Goal: Information Seeking & Learning: Learn about a topic

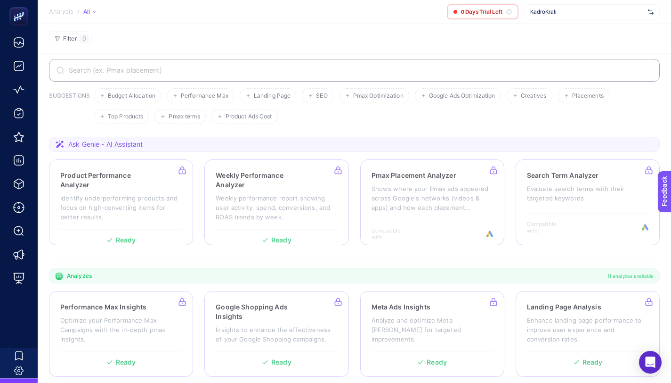
scroll to position [13, 0]
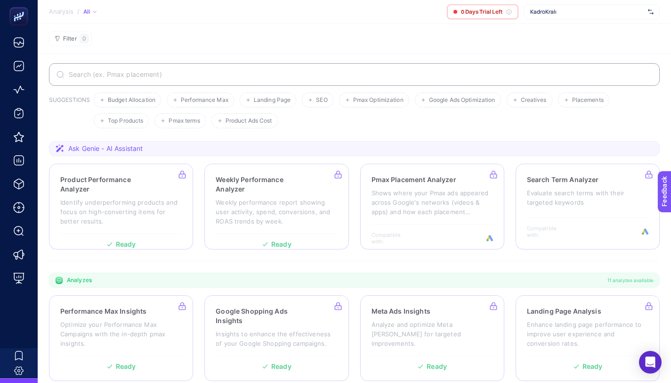
click at [560, 8] on span "KadroKralı" at bounding box center [588, 12] width 114 height 8
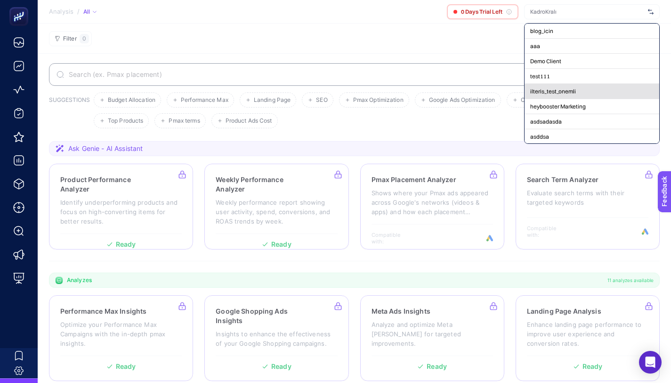
scroll to position [201, 0]
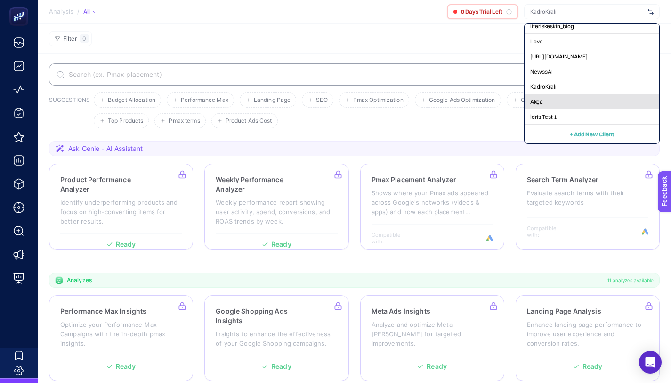
click at [548, 109] on div "Akça" at bounding box center [592, 116] width 135 height 15
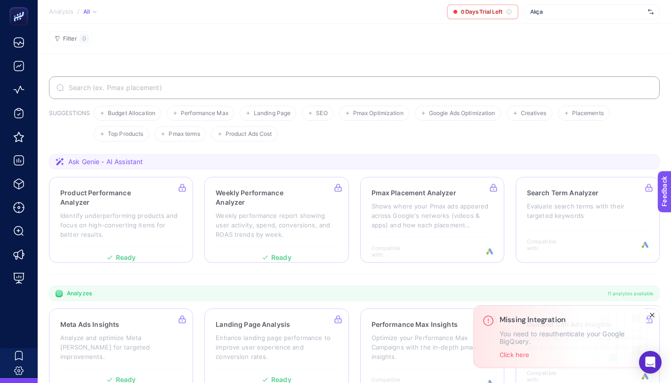
click at [652, 314] on line "Close" at bounding box center [653, 315] width 4 height 4
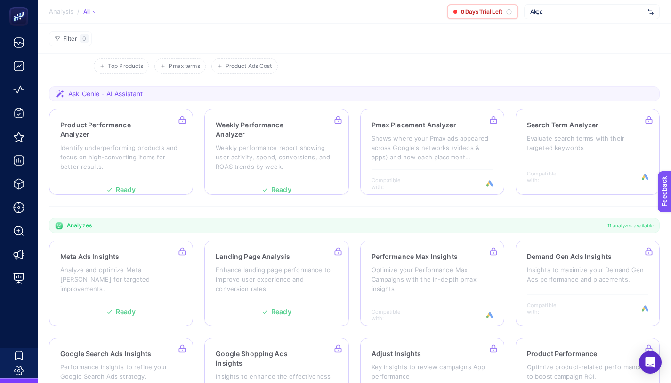
scroll to position [77, 0]
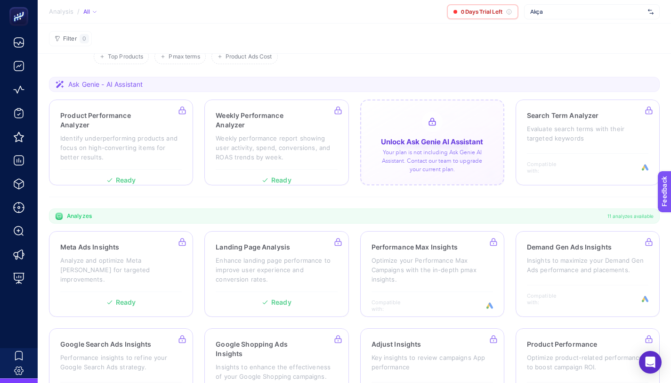
click at [435, 134] on div at bounding box center [432, 142] width 144 height 86
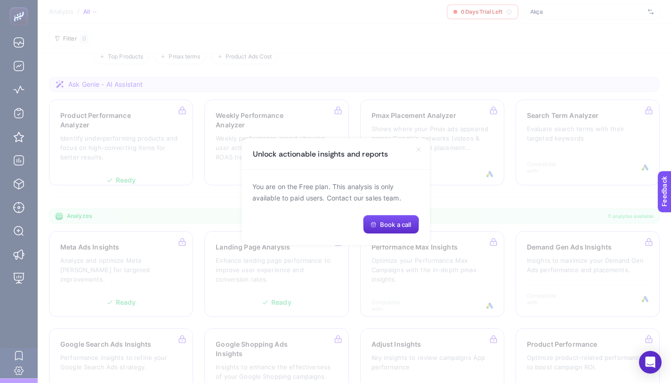
click at [419, 147] on icon at bounding box center [419, 150] width 8 height 8
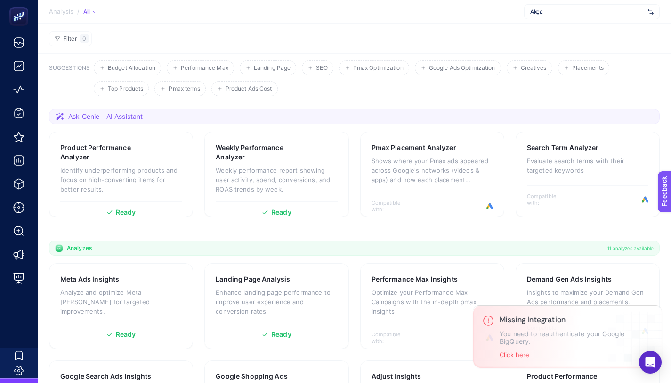
scroll to position [50, 0]
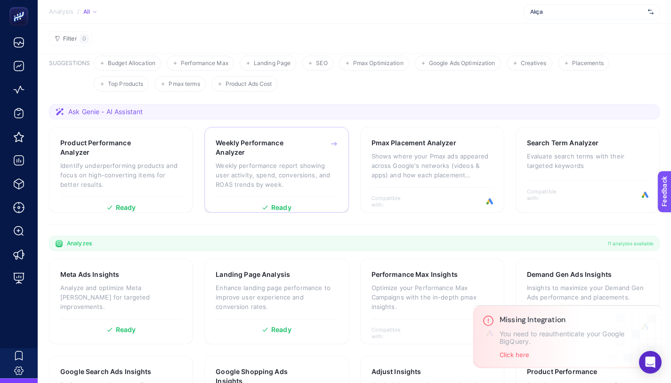
click at [289, 168] on p "Weekly performance report showing user activity, spend, conversions, and ROAS t…" at bounding box center [277, 175] width 122 height 28
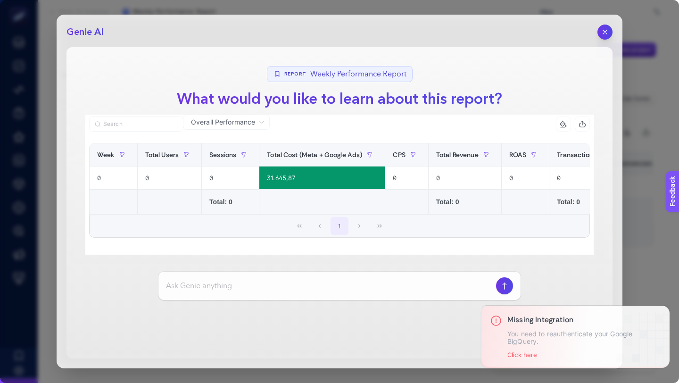
click at [220, 120] on span "Overall Performance" at bounding box center [223, 121] width 64 height 9
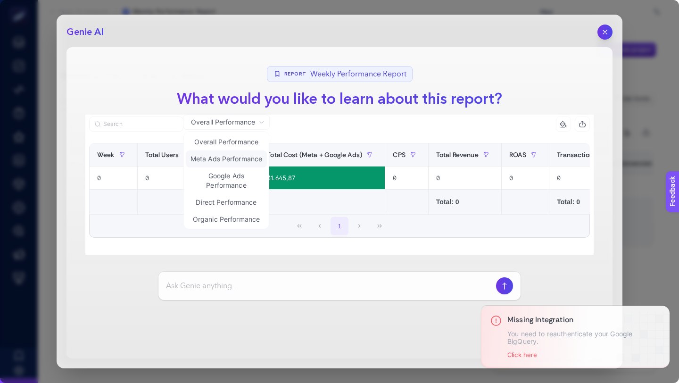
click at [222, 167] on li "Meta Ads Performance" at bounding box center [226, 180] width 81 height 26
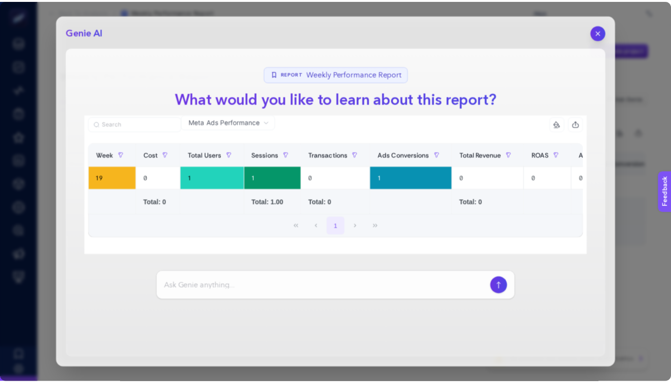
scroll to position [0, 172]
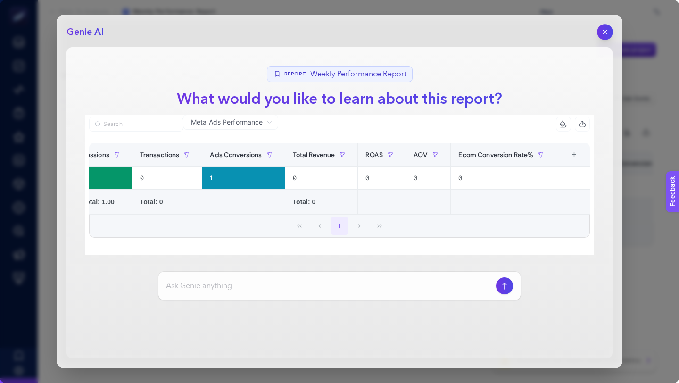
click at [603, 30] on icon "button" at bounding box center [605, 32] width 8 height 8
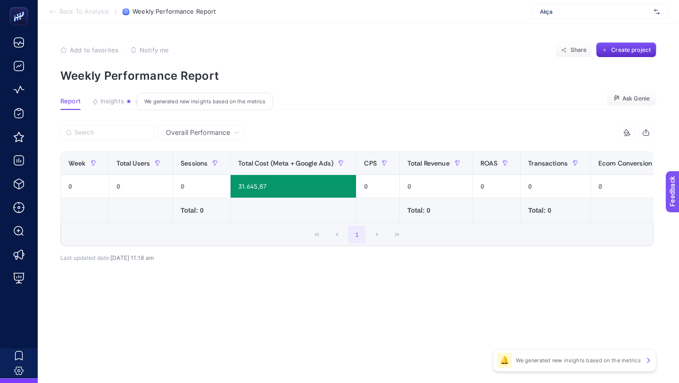
click at [118, 105] on button "Insights We generated new insights based on the metrics" at bounding box center [112, 104] width 40 height 12
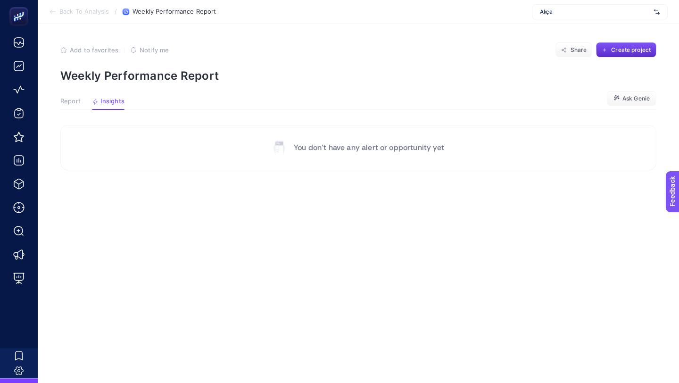
click at [88, 18] on section "Back To Analysis / Weekly Performance Report Akça" at bounding box center [358, 12] width 641 height 24
click at [85, 6] on section "Back To Analysis / Weekly Performance Report Akça" at bounding box center [358, 12] width 641 height 24
click at [77, 8] on span "Back To Analysis" at bounding box center [83, 12] width 49 height 8
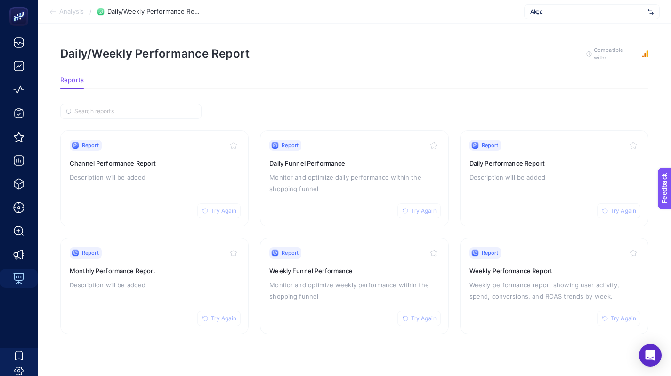
click at [65, 19] on section "Analysis / Daily/Weekly Performance Report Akça" at bounding box center [355, 12] width 634 height 24
click at [65, 14] on span "Analysis" at bounding box center [71, 12] width 25 height 8
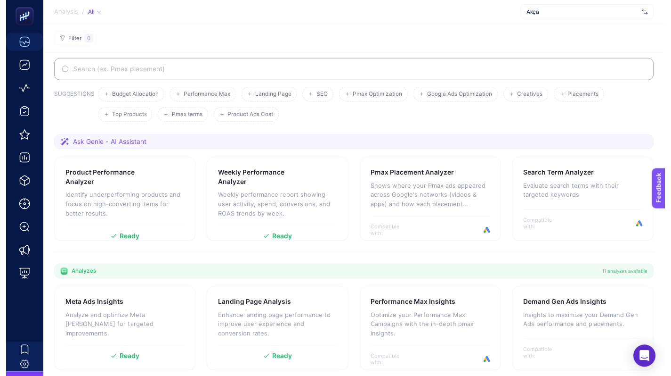
scroll to position [50, 0]
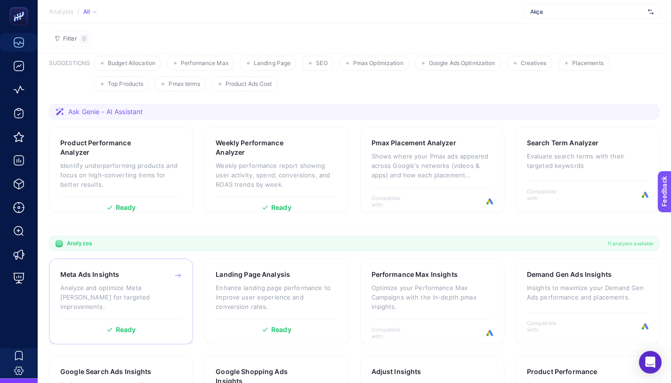
click at [164, 285] on p "Analyze and optimize Meta [PERSON_NAME] for targeted improvements." at bounding box center [121, 297] width 122 height 28
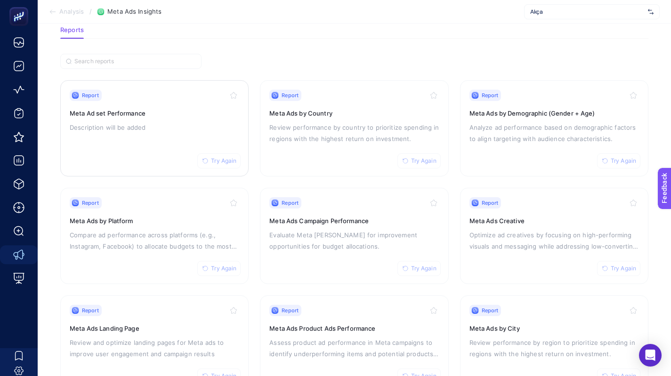
click at [190, 106] on div "Report Try Again Meta Ad set Performance Description will be added" at bounding box center [155, 128] width 170 height 77
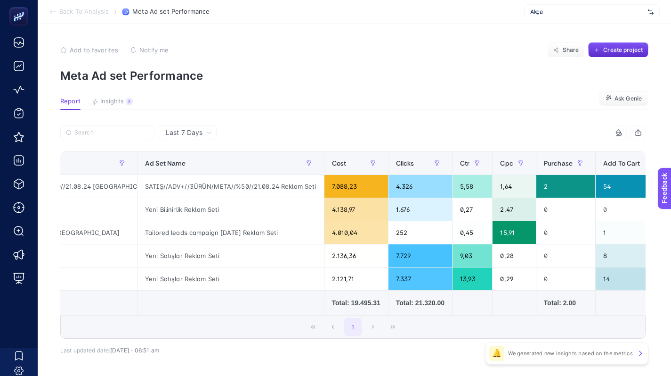
scroll to position [0, 318]
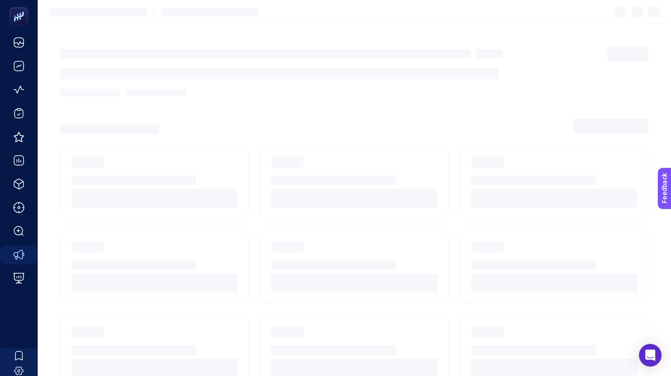
scroll to position [50, 0]
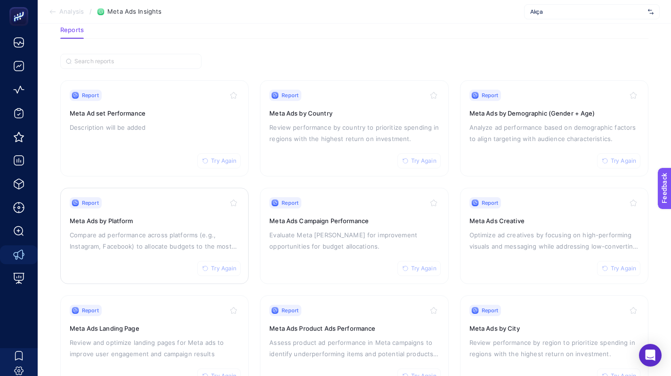
click at [179, 210] on div "Report Try Again Meta Ads by Platform Compare ad performance across platforms (…" at bounding box center [155, 235] width 170 height 77
